Goal: Check status: Check status

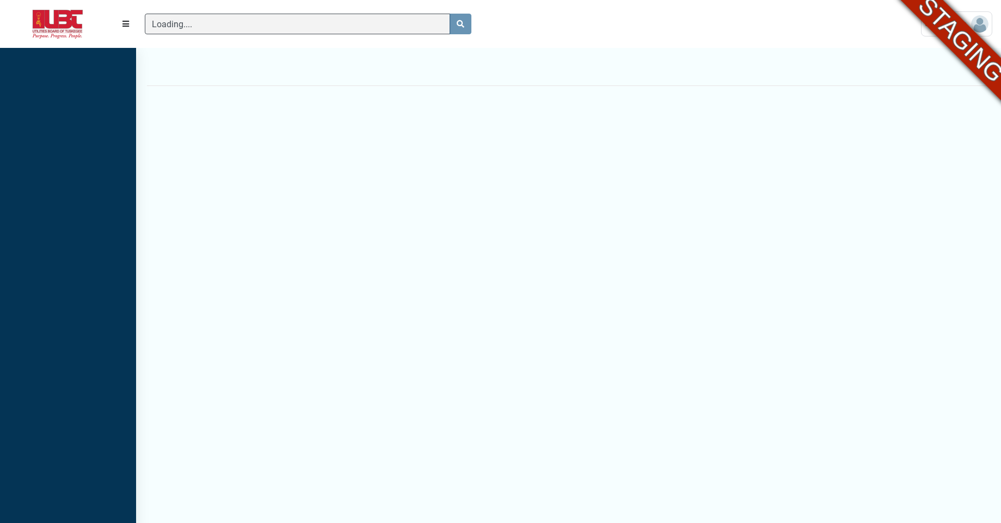
scroll to position [5, 1]
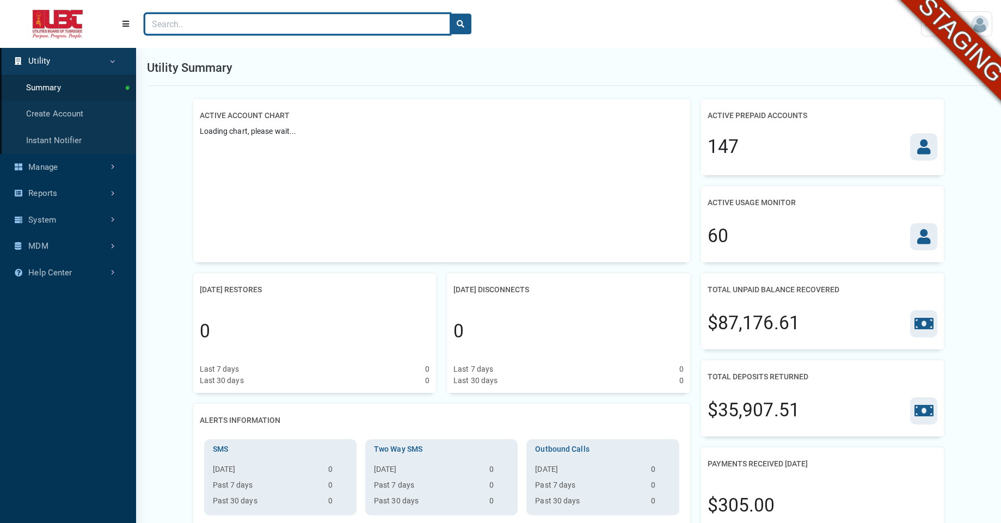
click at [227, 26] on input "Search" at bounding box center [297, 24] width 305 height 21
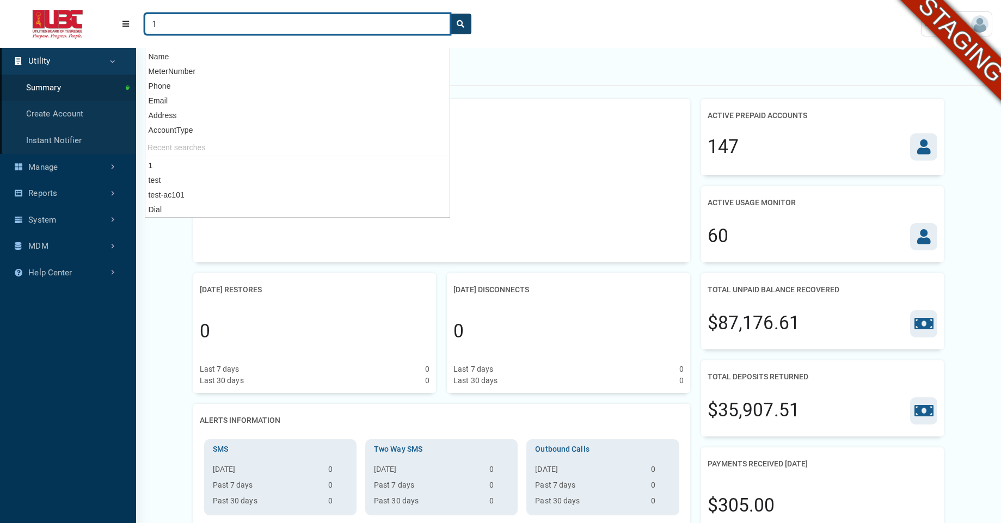
type input "1"
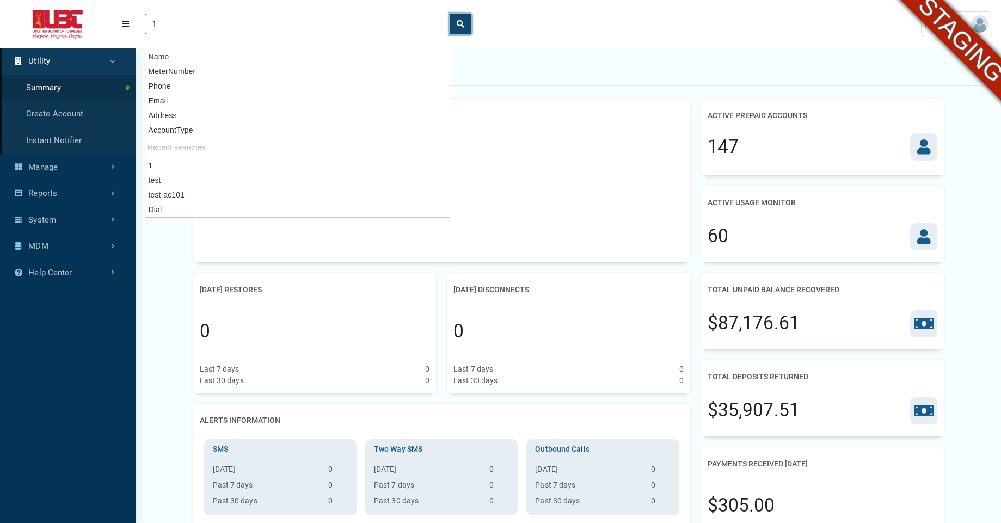
click at [461, 24] on icon "search" at bounding box center [461, 24] width 8 height 8
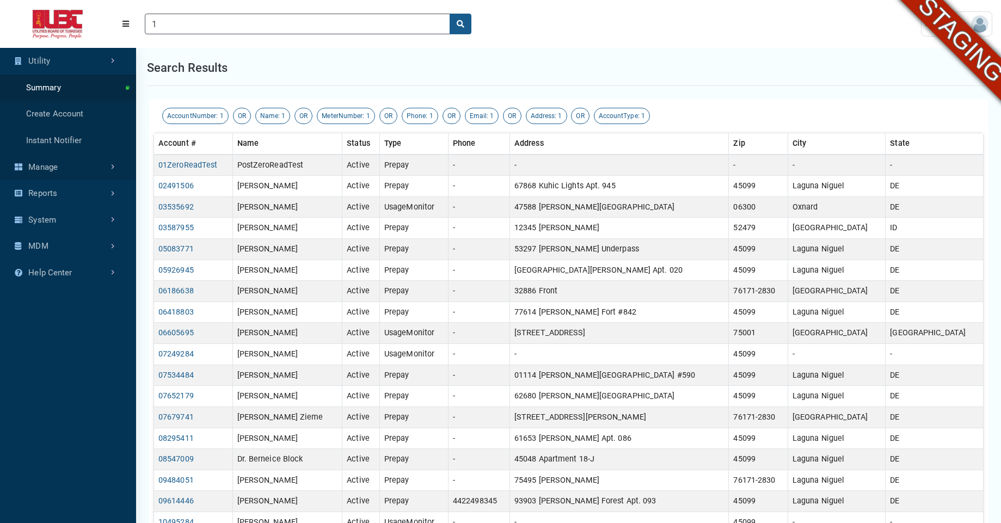
click at [53, 175] on link "Manage" at bounding box center [68, 167] width 136 height 27
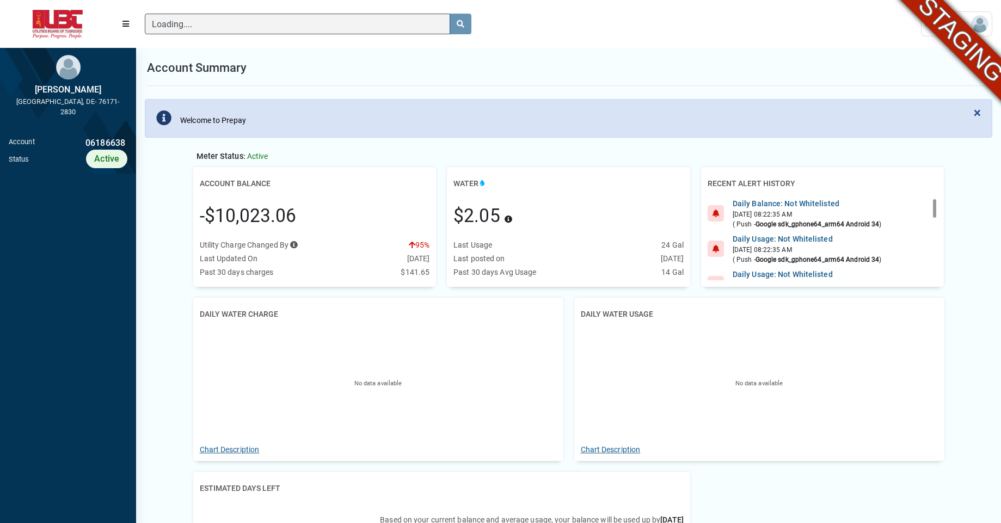
scroll to position [5, 1]
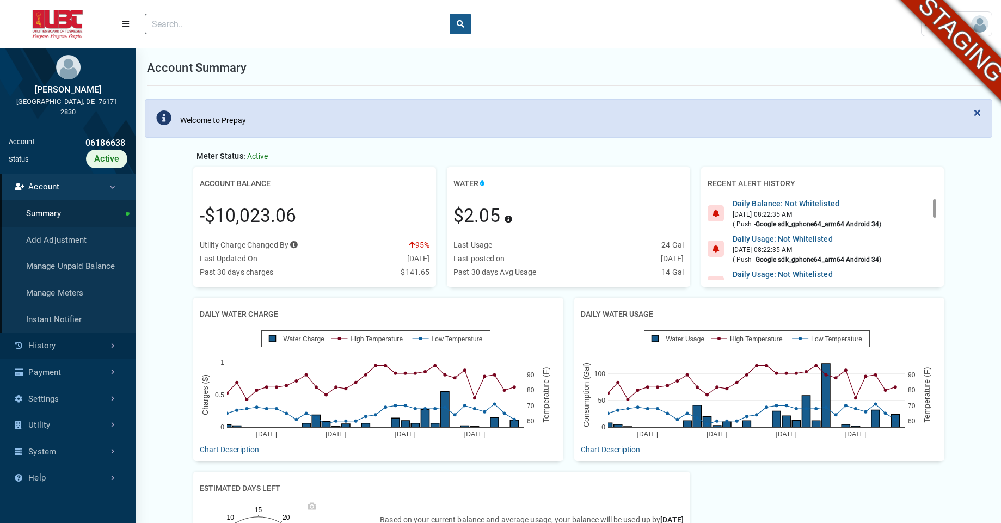
click at [71, 346] on link "History" at bounding box center [68, 346] width 136 height 27
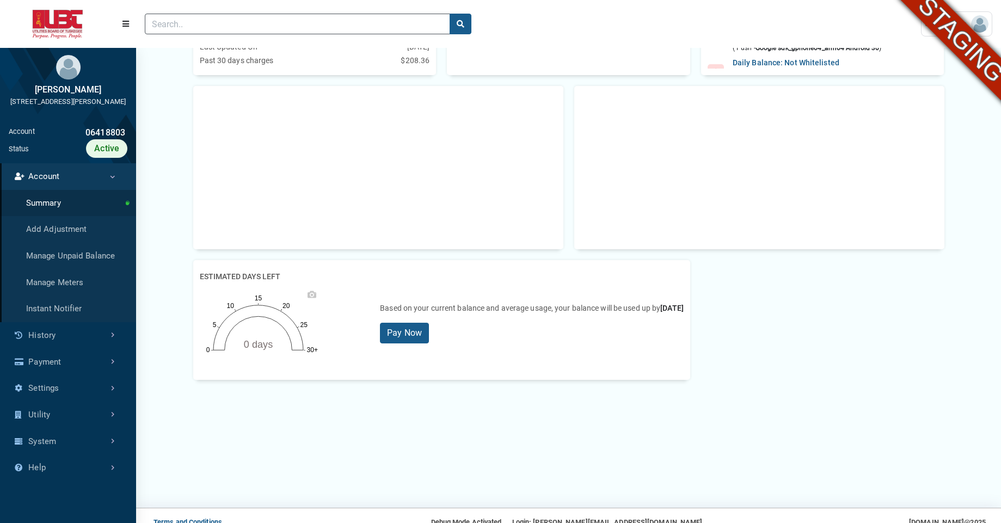
scroll to position [216, 0]
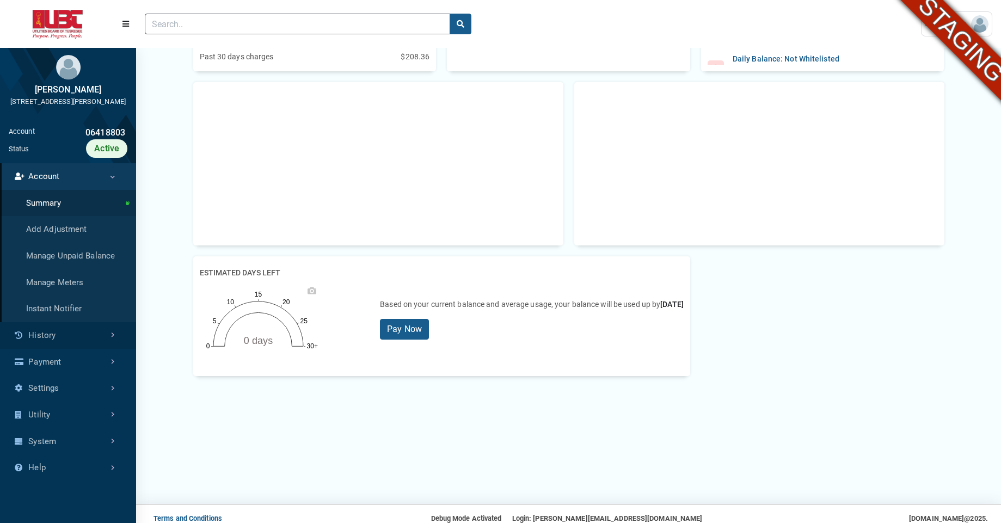
click at [37, 348] on link "History" at bounding box center [68, 335] width 136 height 27
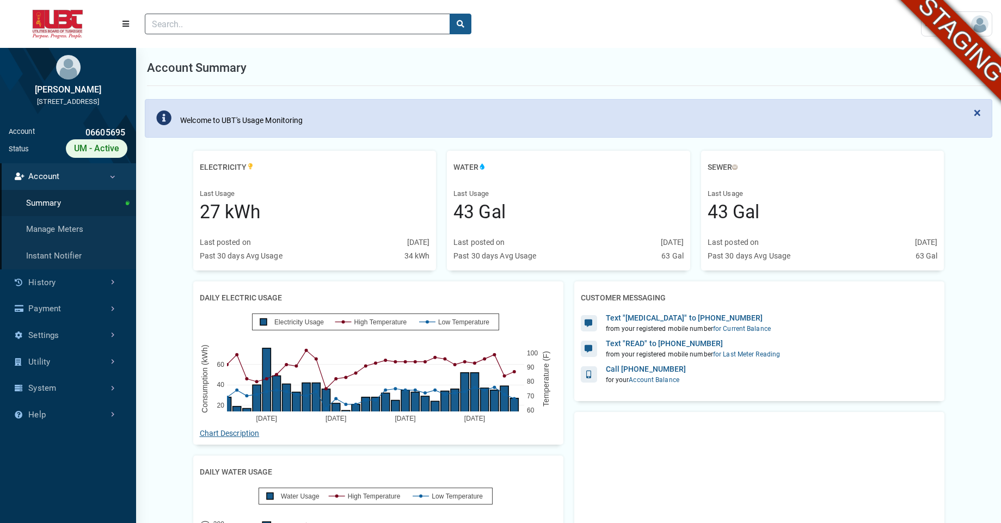
scroll to position [5, 1]
click at [70, 287] on link "History" at bounding box center [68, 283] width 136 height 27
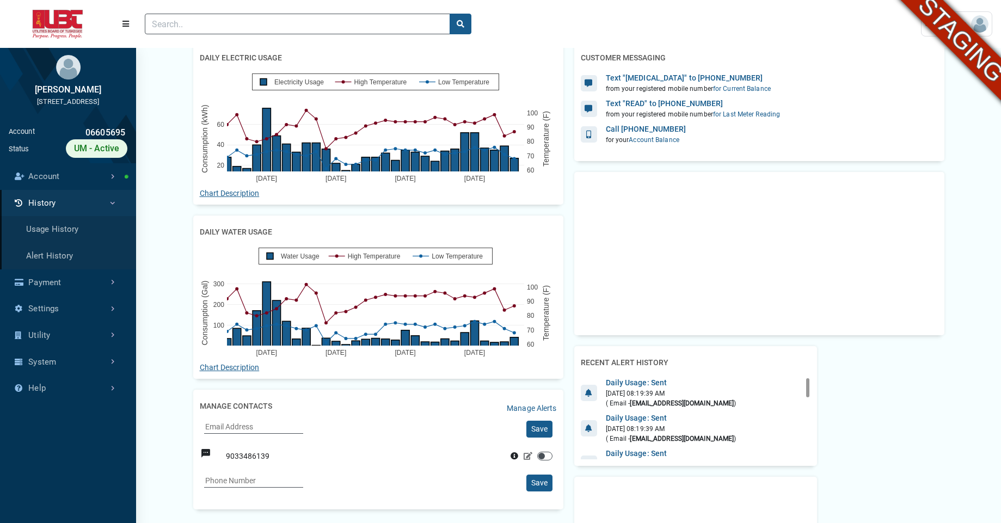
scroll to position [241, 0]
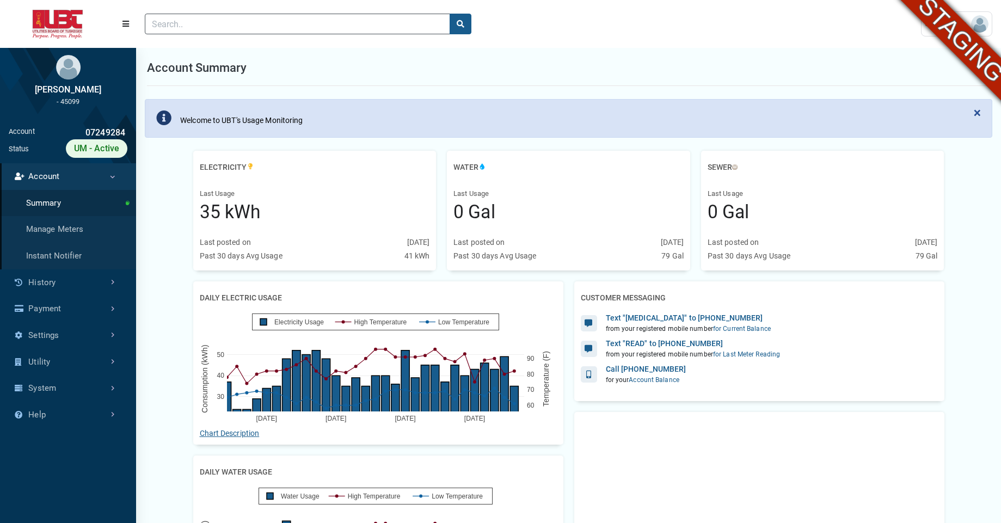
scroll to position [4, 1]
click at [77, 281] on link "History" at bounding box center [68, 283] width 136 height 27
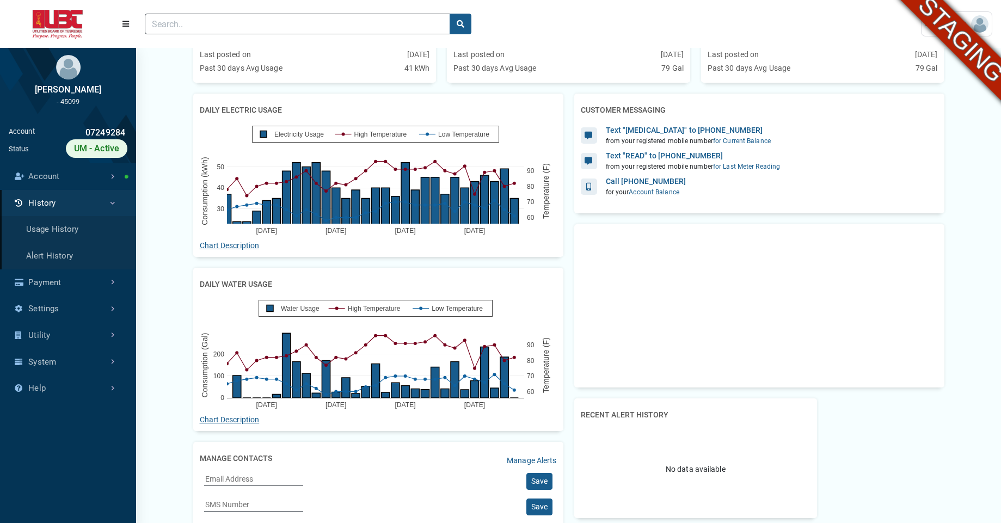
scroll to position [186, 0]
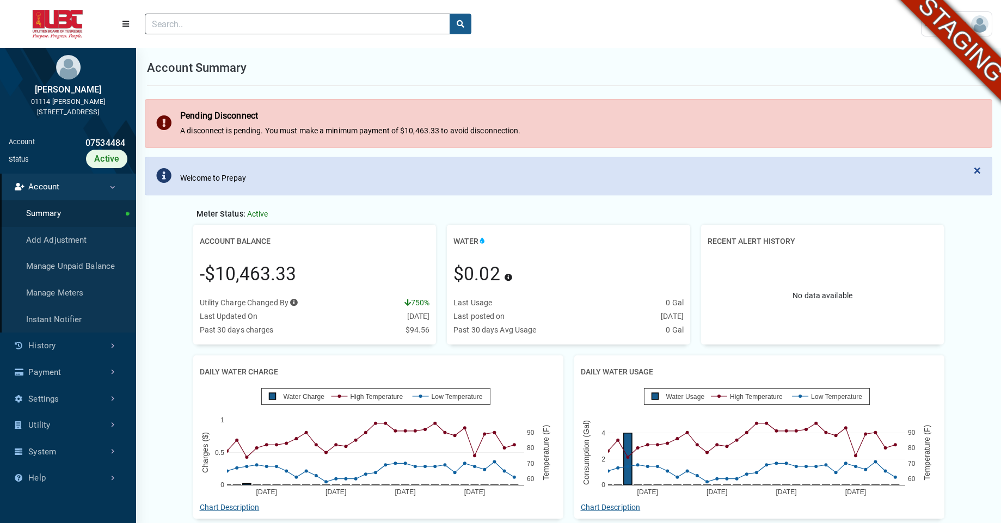
scroll to position [3, 1]
click at [54, 340] on link "History" at bounding box center [68, 346] width 136 height 27
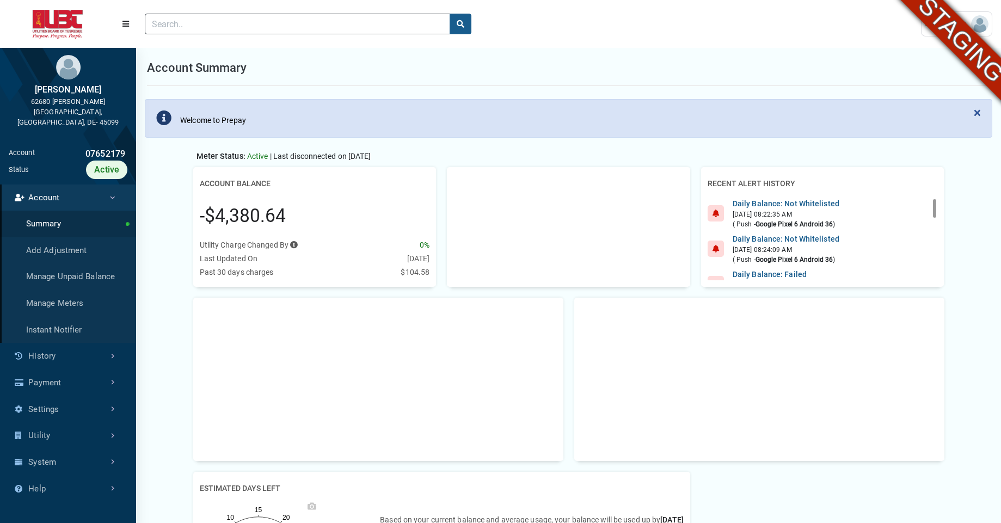
scroll to position [5, 1]
click at [88, 343] on link "History" at bounding box center [68, 356] width 136 height 27
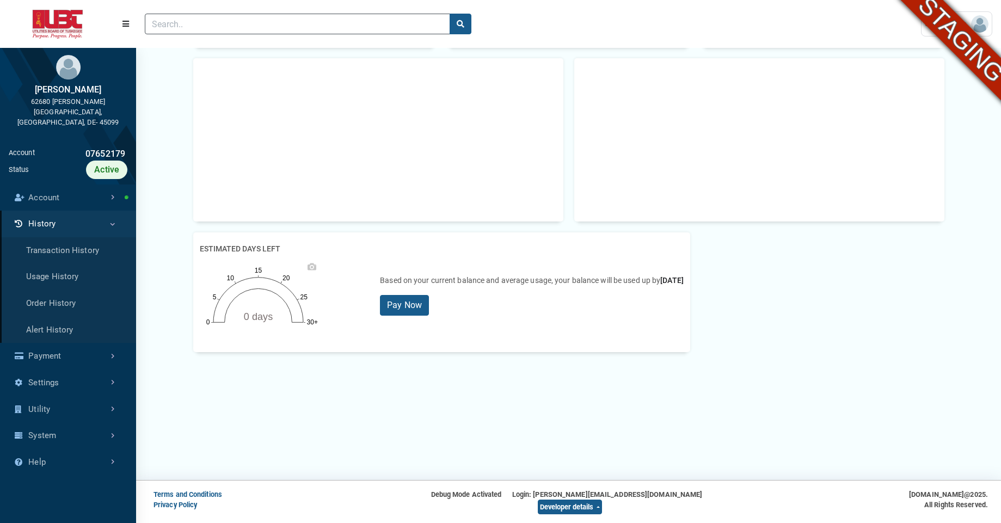
scroll to position [0, 0]
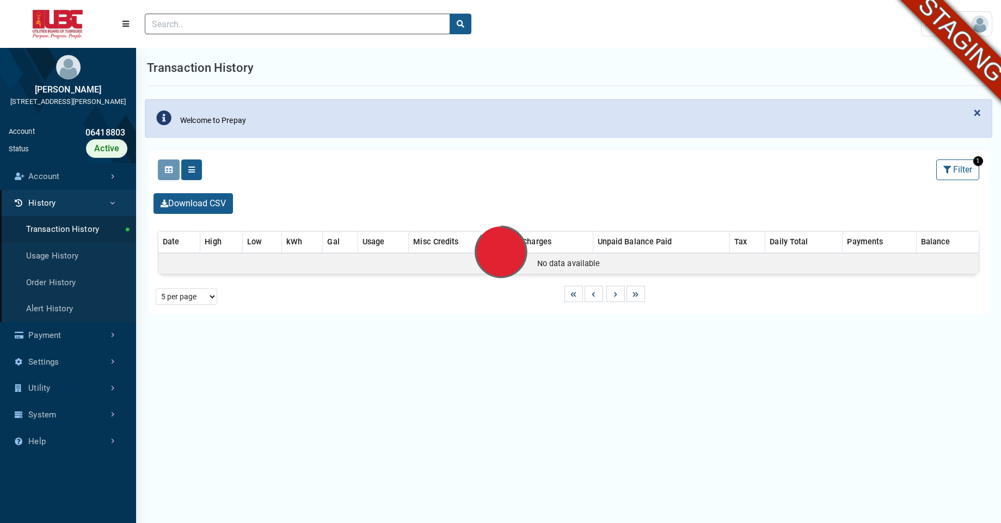
select select "25 per page"
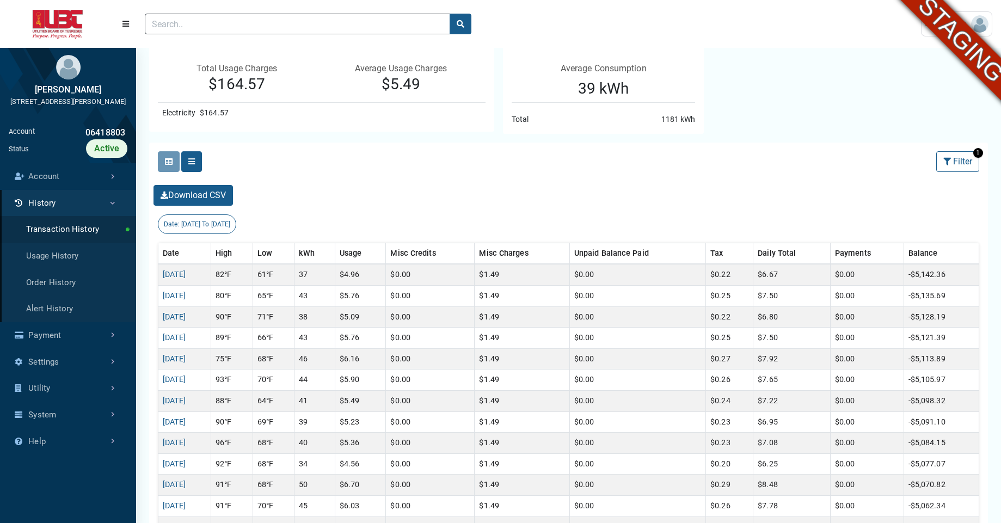
scroll to position [161, 0]
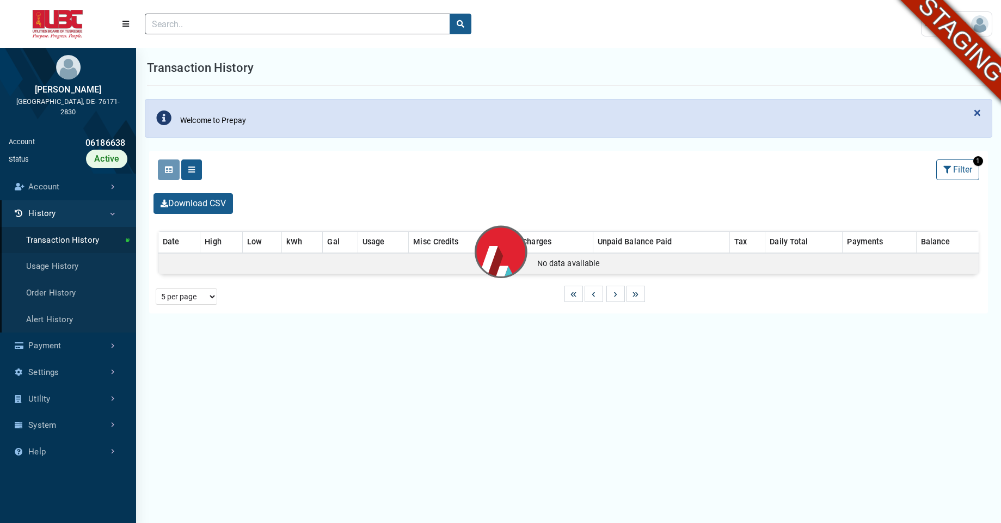
select select "25 per page"
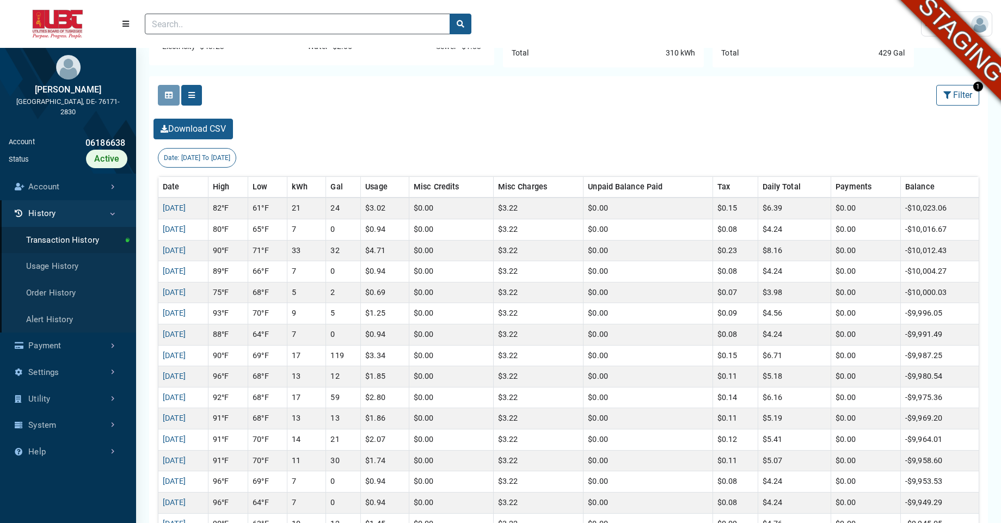
scroll to position [214, 0]
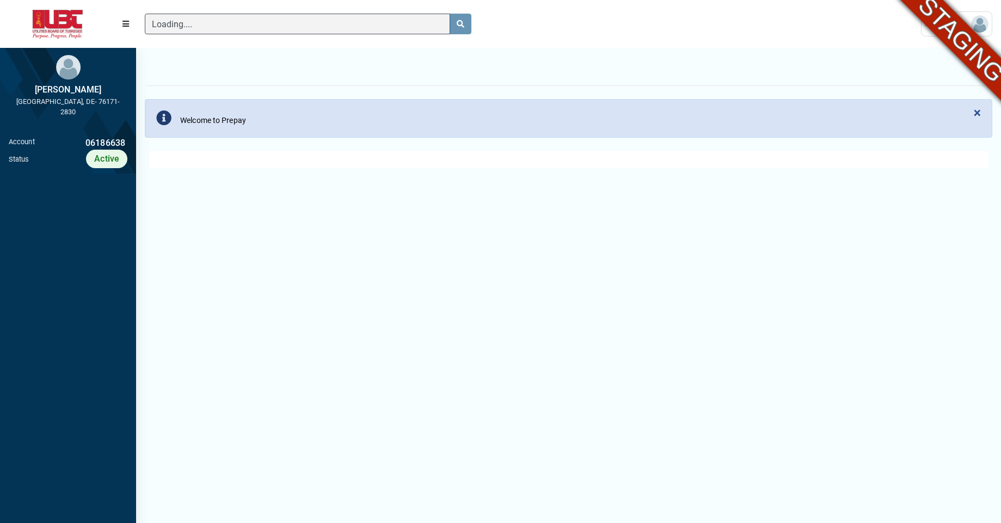
scroll to position [5, 1]
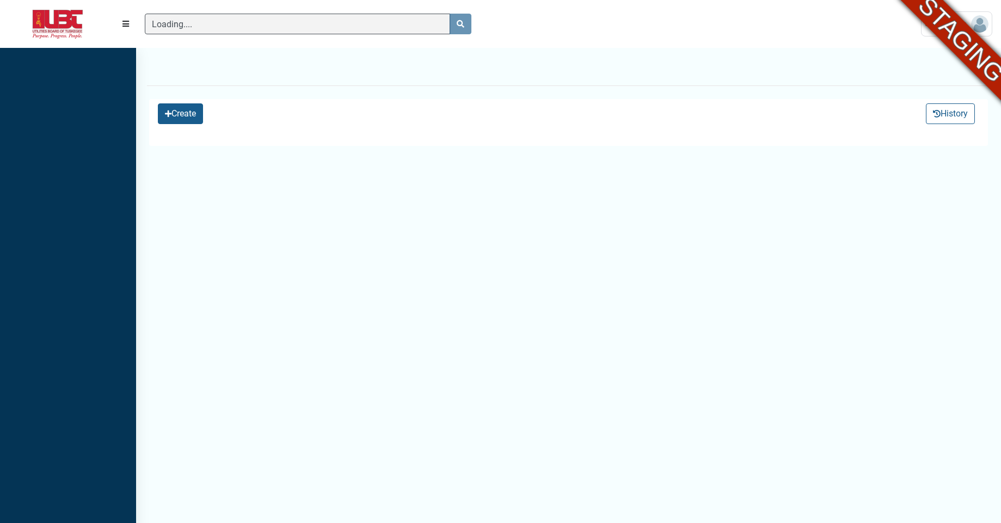
scroll to position [484, 136]
select select "25 per page"
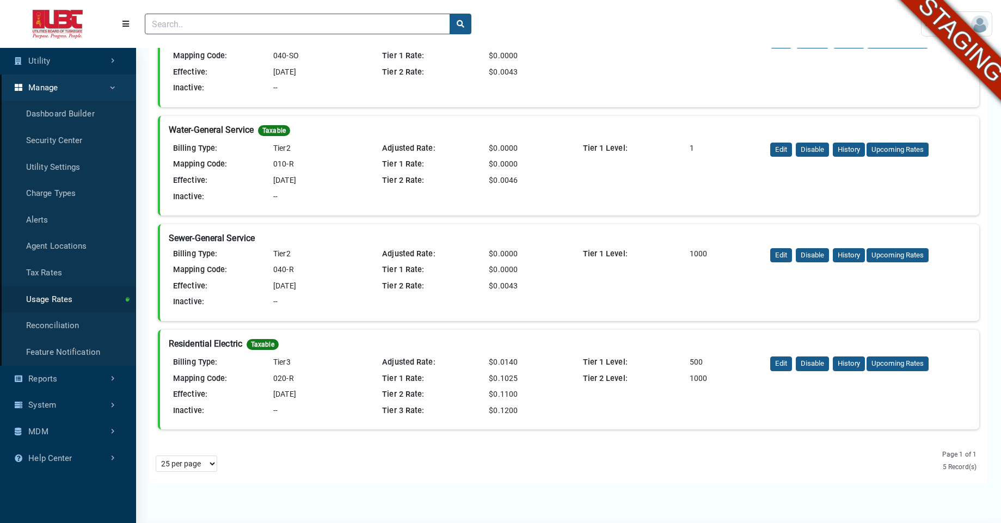
scroll to position [242, 0]
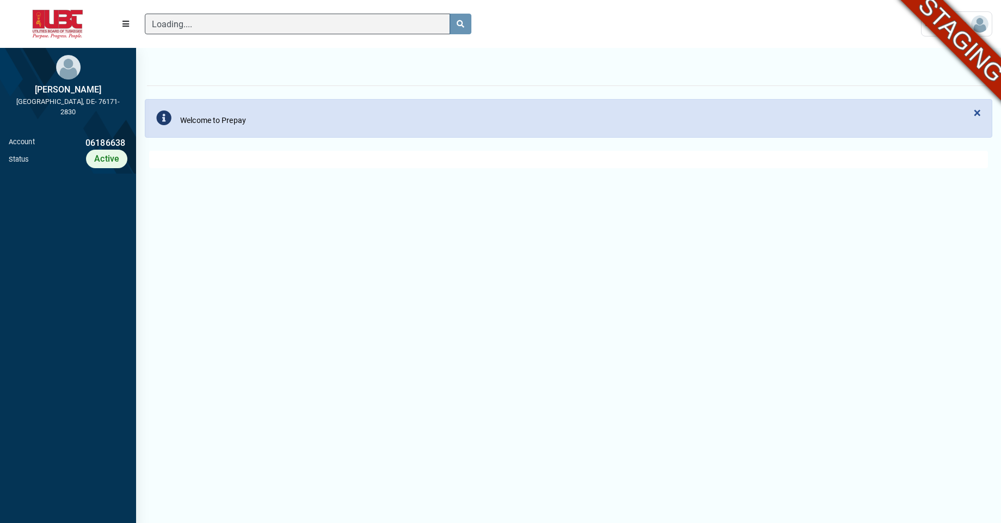
scroll to position [5, 1]
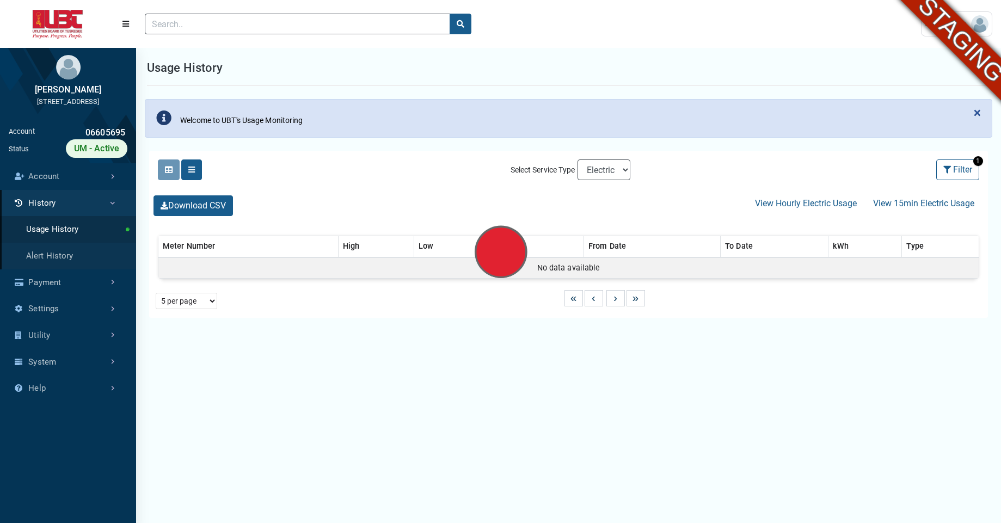
select select "25 per page"
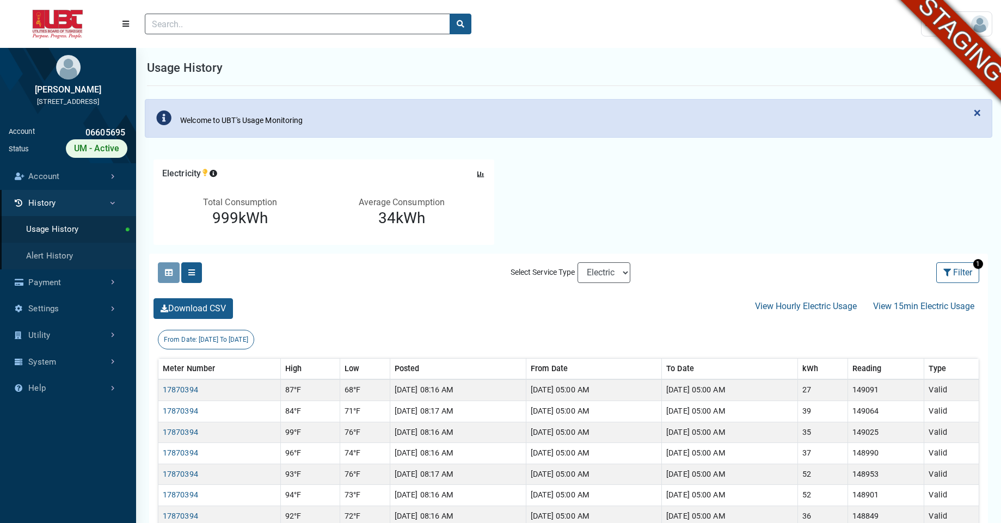
scroll to position [4, 1]
select select "Water"
click at [578, 262] on select "Electric Sewer Water" at bounding box center [604, 272] width 53 height 21
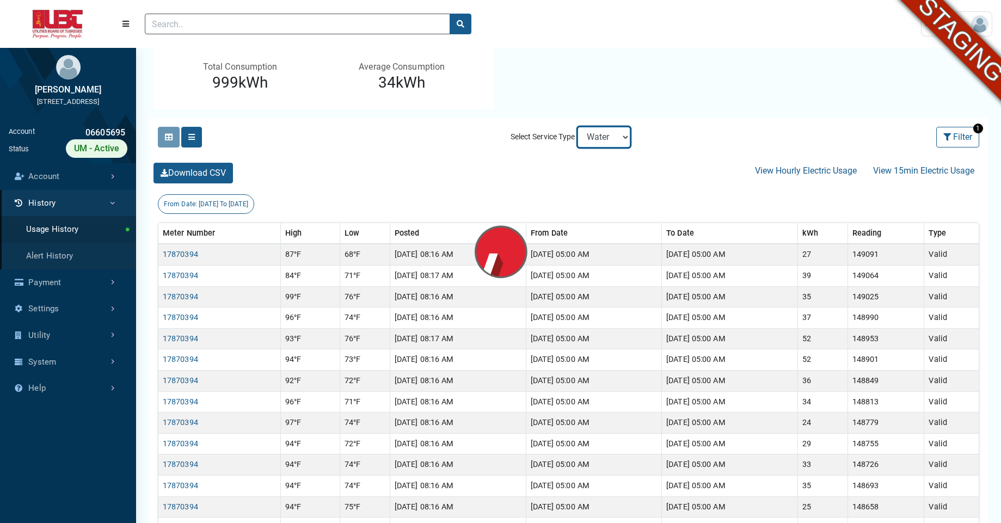
scroll to position [137, 0]
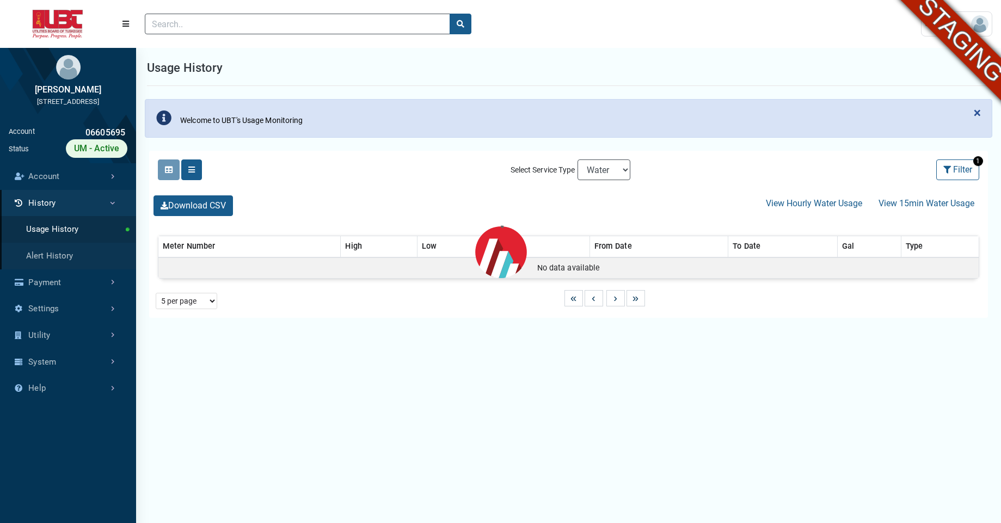
select select "25 per page"
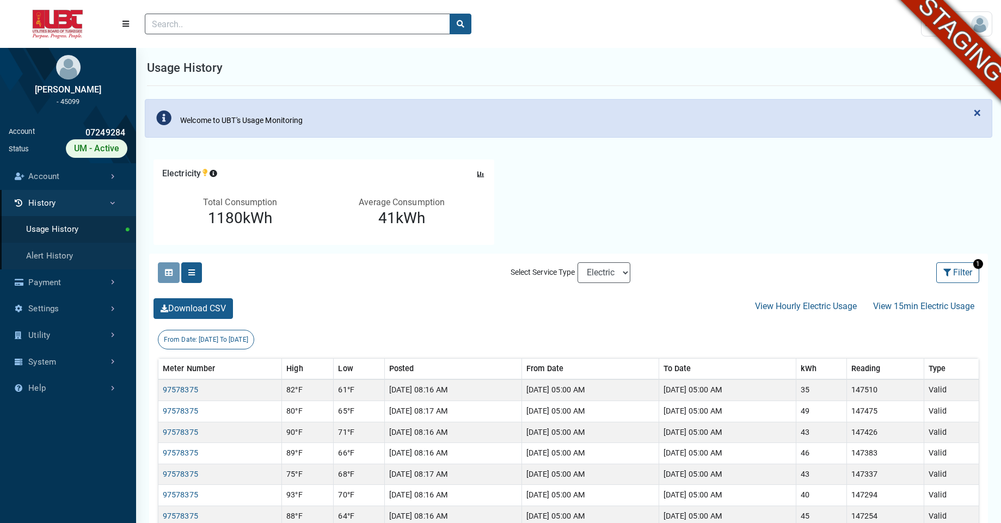
scroll to position [4, 1]
select select "Water"
click at [578, 262] on select "Electric Sewer Water" at bounding box center [604, 272] width 53 height 21
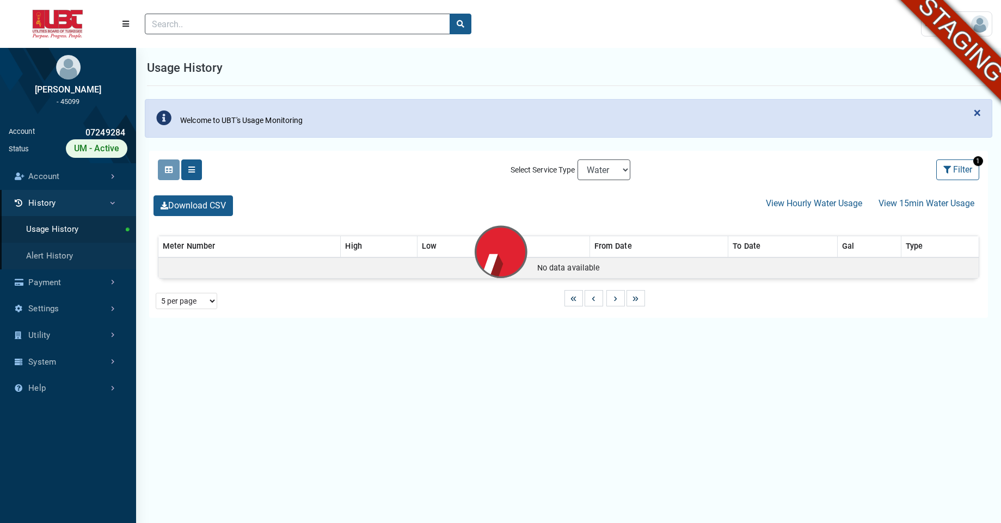
select select "25 per page"
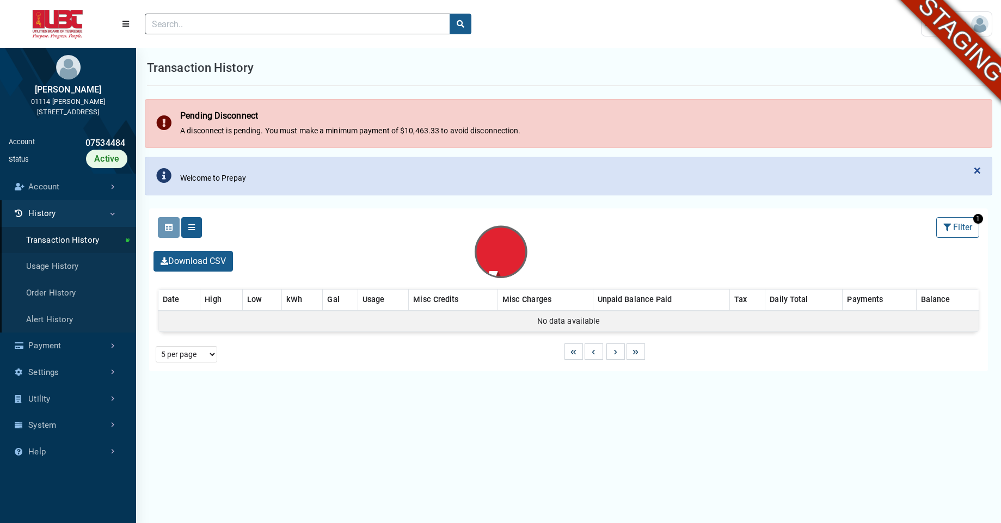
select select "25 per page"
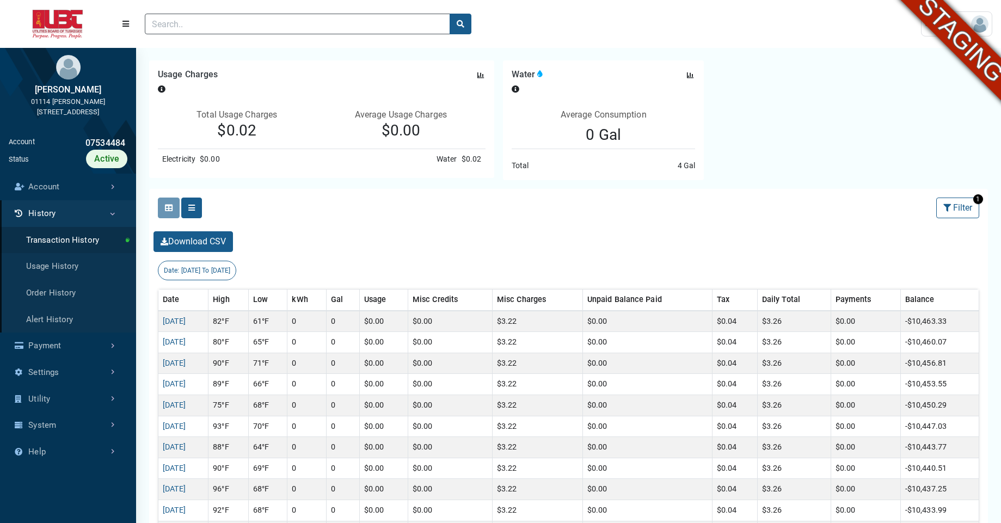
scroll to position [186, 0]
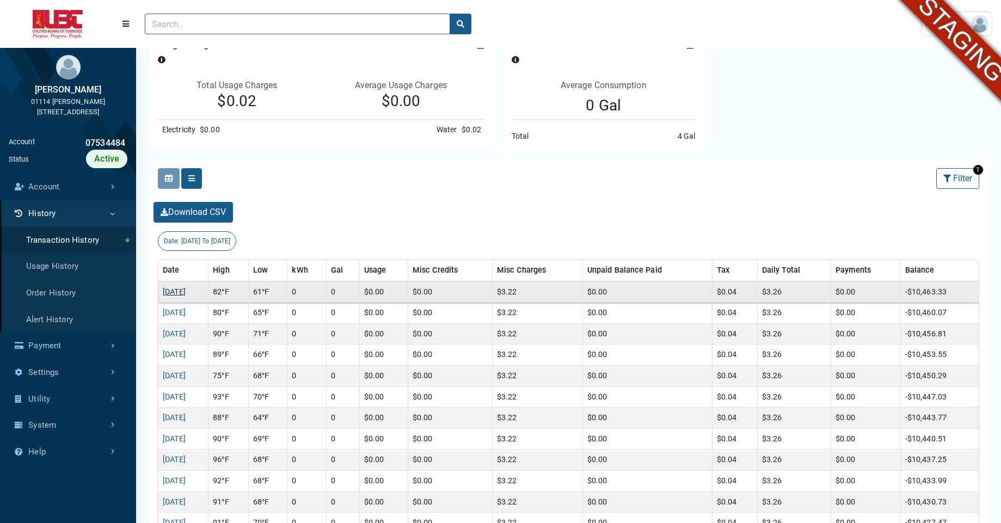
click at [177, 291] on link "[DATE]" at bounding box center [174, 291] width 23 height 9
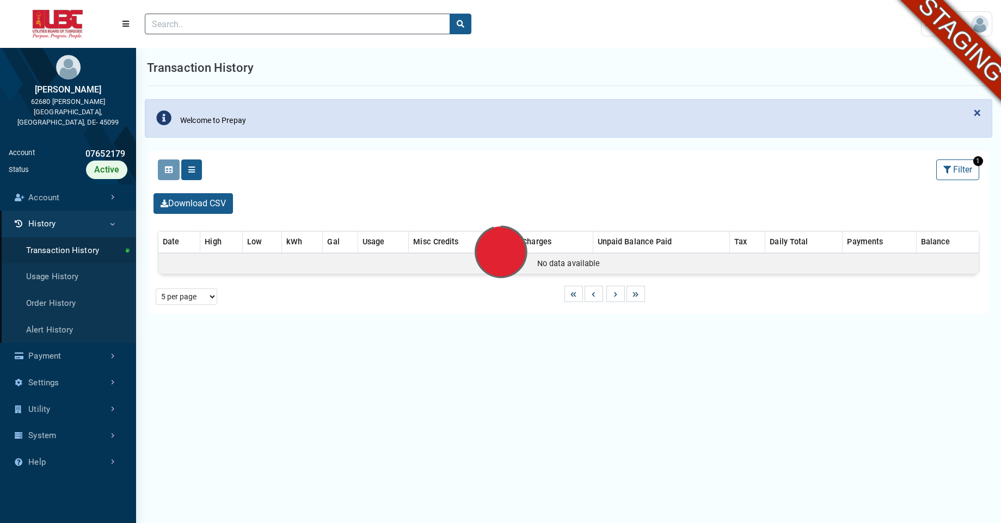
select select "25 per page"
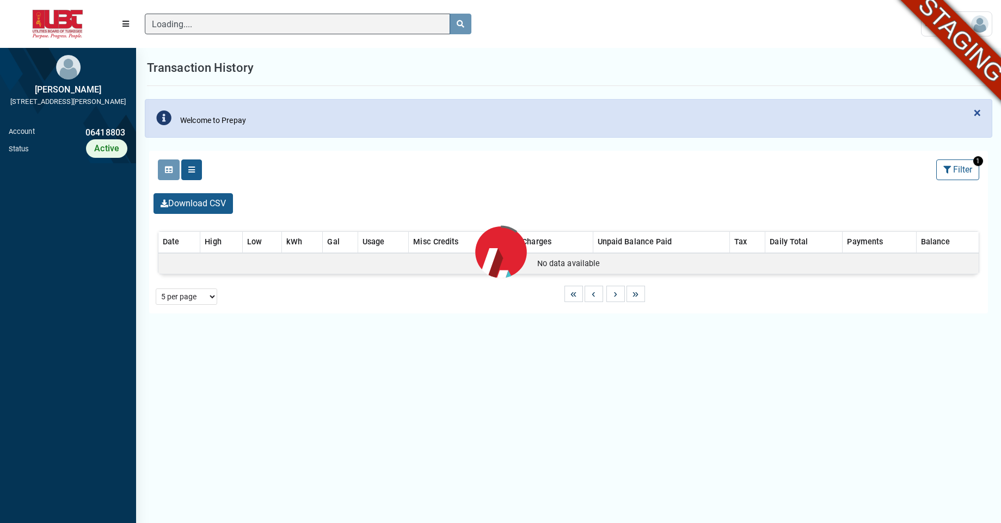
scroll to position [5, 1]
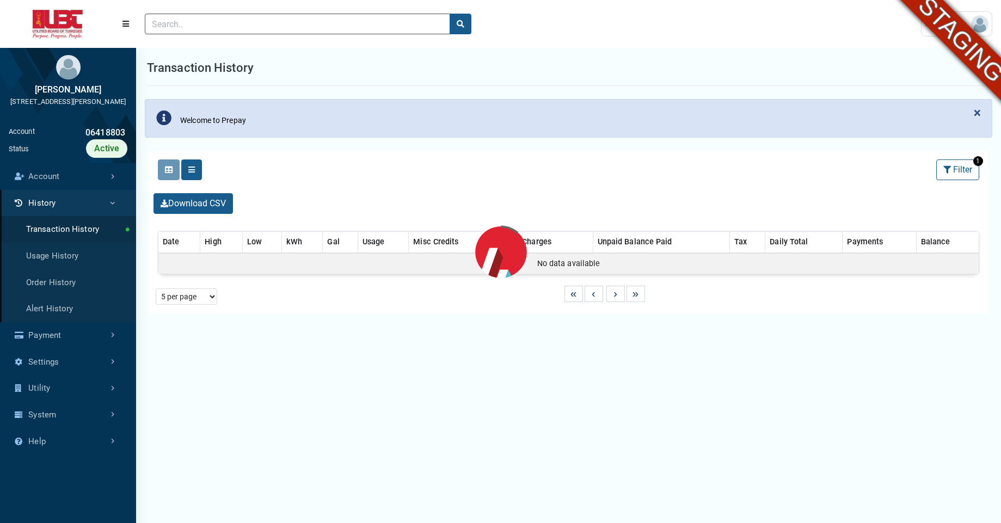
select select "25 per page"
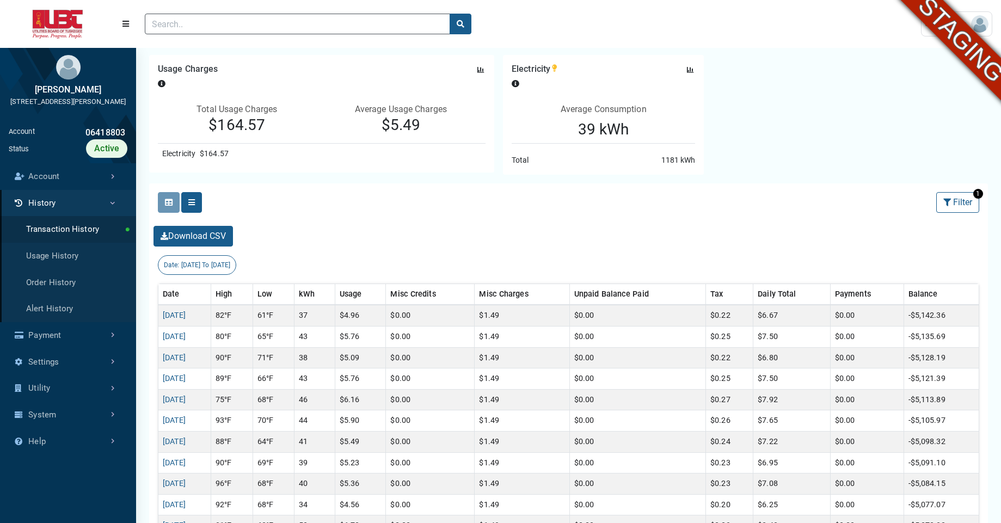
scroll to position [107, 0]
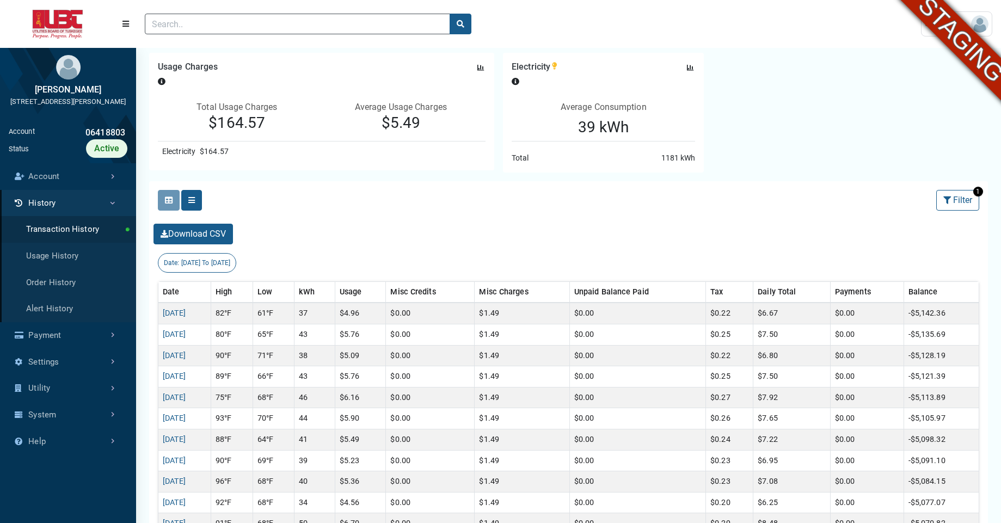
drag, startPoint x: 1009, startPoint y: 200, endPoint x: 862, endPoint y: 70, distance: 196.3
click at [862, 70] on html "Page is loading... Skip to main content (to home page) User Settings ESI swetha…" at bounding box center [500, 430] width 1001 height 1074
